Goal: Information Seeking & Learning: Learn about a topic

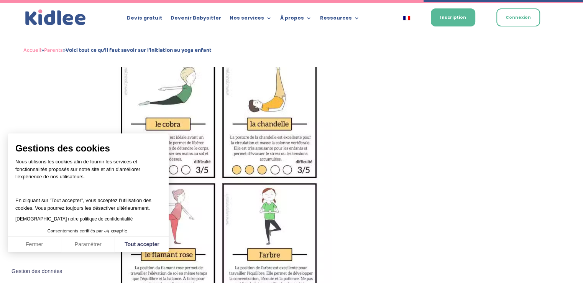
scroll to position [1932, 0]
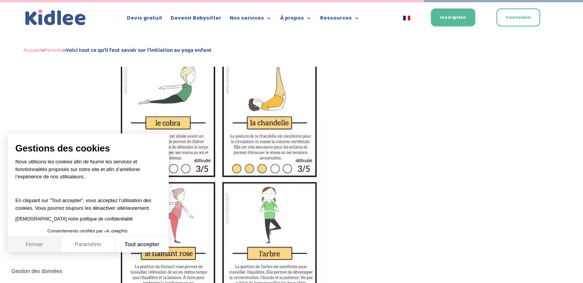
click at [31, 246] on button "Fermer" at bounding box center [35, 245] width 54 height 16
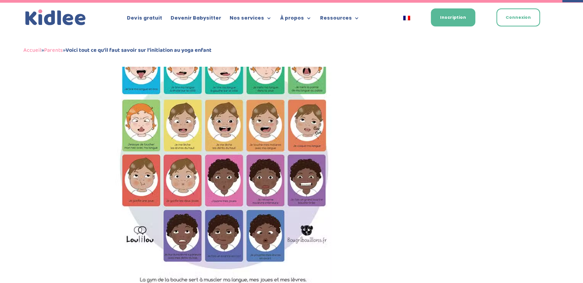
scroll to position [2565, 0]
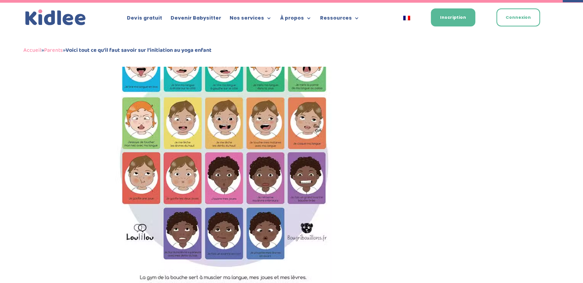
click at [214, 127] on img at bounding box center [223, 154] width 216 height 309
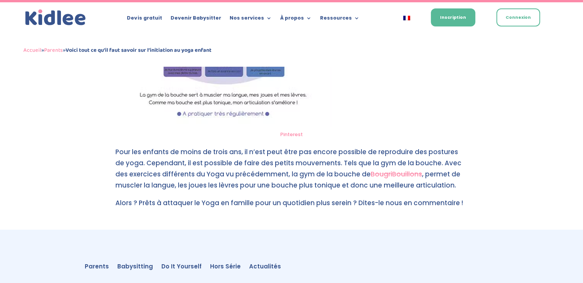
scroll to position [2748, 0]
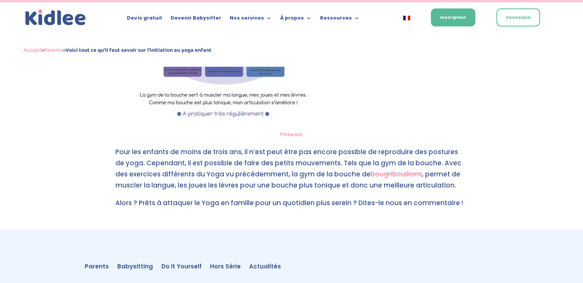
click at [375, 169] on link "BougriBouillons" at bounding box center [396, 173] width 51 height 9
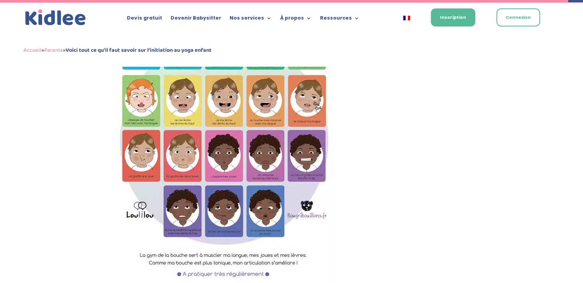
scroll to position [2588, 0]
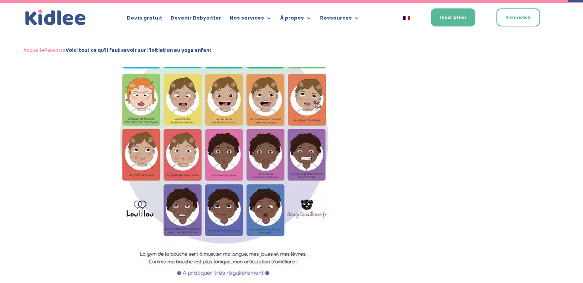
click at [258, 148] on img at bounding box center [223, 130] width 216 height 309
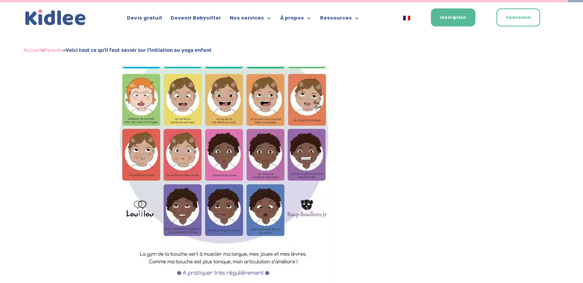
click at [258, 148] on img at bounding box center [223, 130] width 216 height 309
